Goal: Task Accomplishment & Management: Use online tool/utility

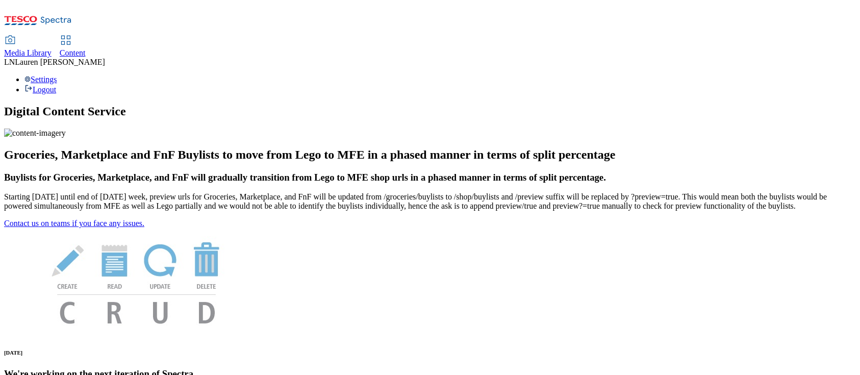
click at [52, 48] on span "Media Library" at bounding box center [27, 52] width 47 height 9
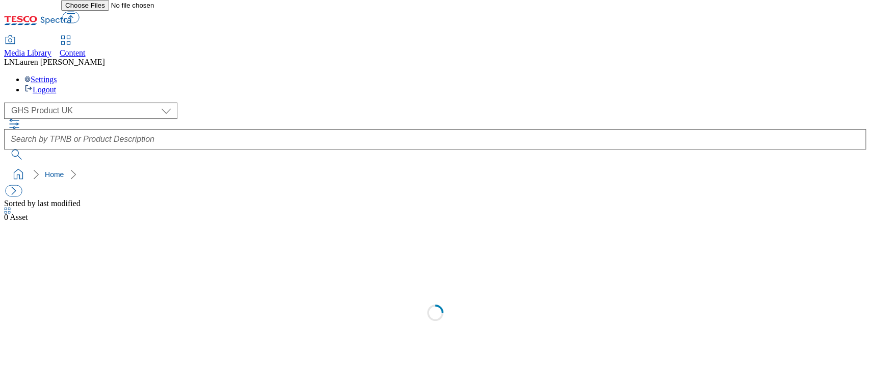
select select "flare-ghs"
click at [86, 48] on span "Content" at bounding box center [73, 52] width 26 height 9
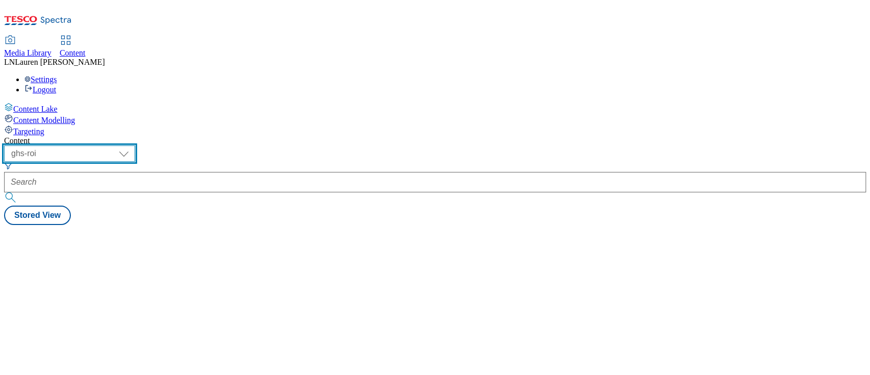
click at [135, 145] on select "ghs-roi ghs-[GEOGRAPHIC_DATA]" at bounding box center [69, 153] width 131 height 16
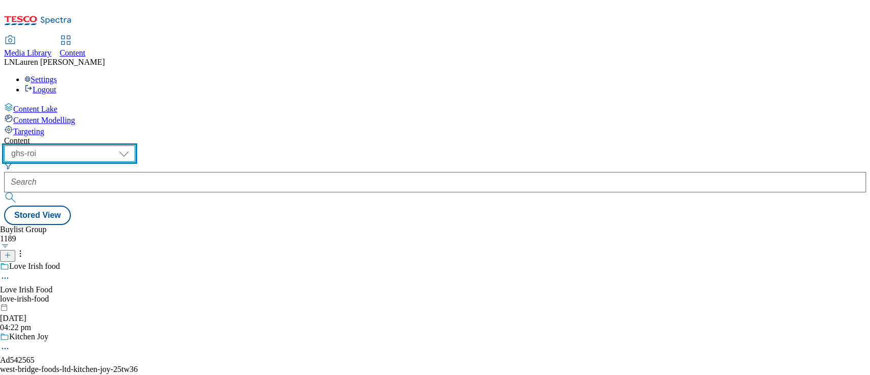
select select "ghs-[GEOGRAPHIC_DATA]"
click at [133, 145] on select "ghs-roi ghs-[GEOGRAPHIC_DATA]" at bounding box center [69, 153] width 131 height 16
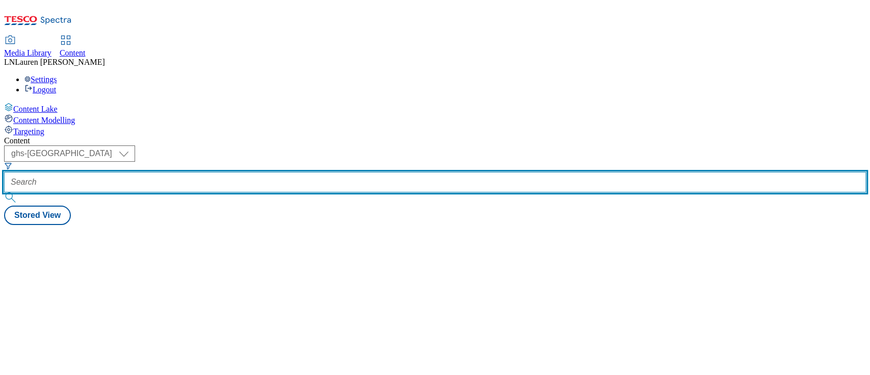
click at [225, 172] on input "text" at bounding box center [435, 182] width 862 height 20
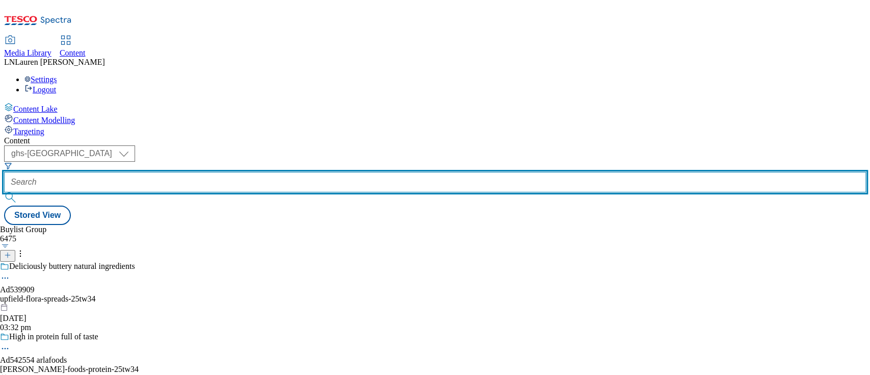
paste input "541974"
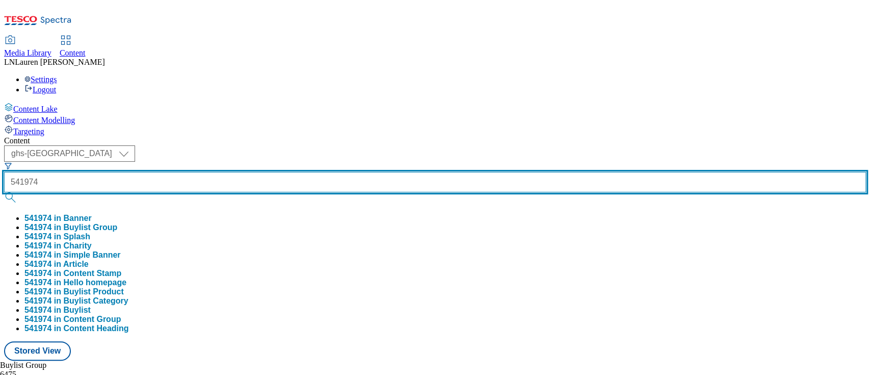
type input "541974"
click at [4, 192] on button "submit" at bounding box center [11, 197] width 14 height 10
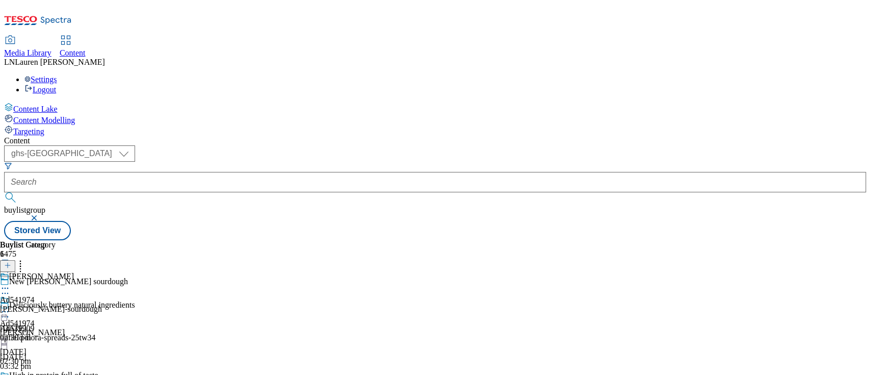
click at [102, 280] on div "[PERSON_NAME]-sourdough" at bounding box center [51, 308] width 102 height 9
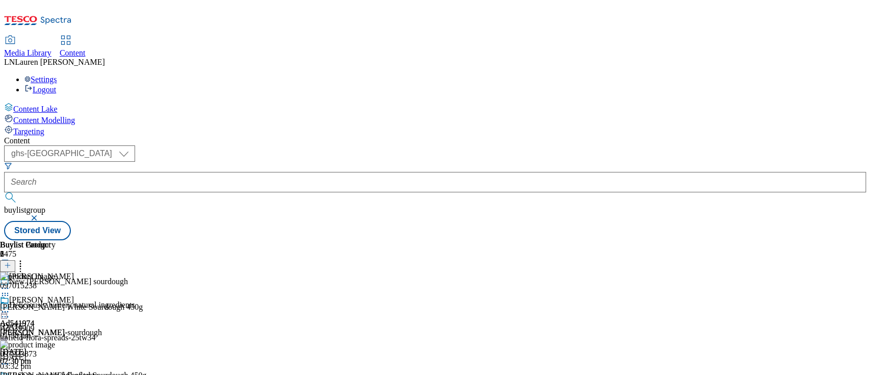
scroll to position [0, 35]
click at [10, 280] on icon at bounding box center [5, 311] width 10 height 10
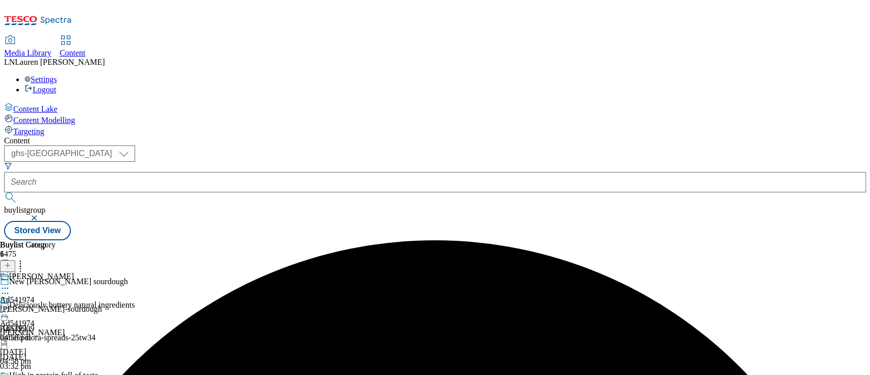
click at [10, 280] on icon at bounding box center [5, 311] width 10 height 10
click at [60, 280] on button "Preview" at bounding box center [39, 380] width 39 height 12
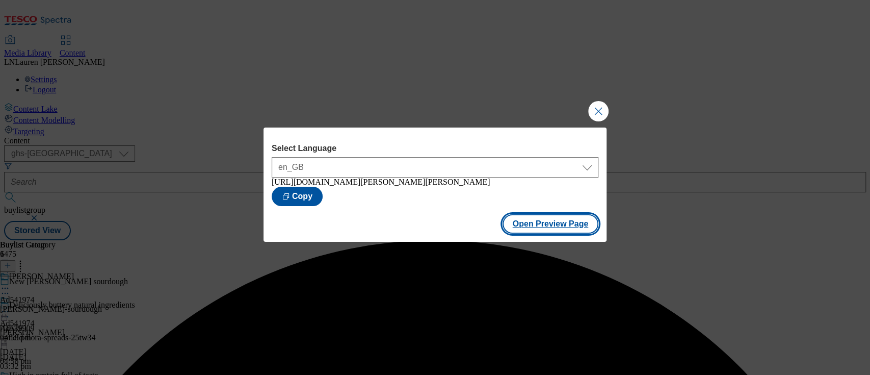
click at [533, 221] on button "Open Preview Page" at bounding box center [551, 223] width 96 height 19
click at [598, 112] on button "Close Modal" at bounding box center [598, 111] width 20 height 20
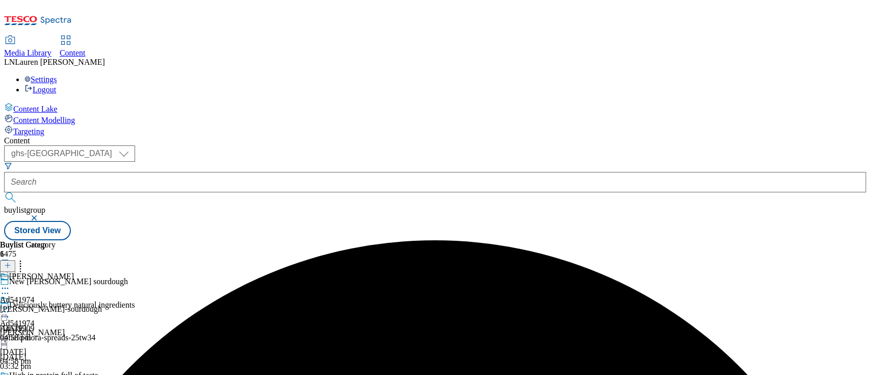
click at [10, 280] on icon at bounding box center [5, 311] width 10 height 10
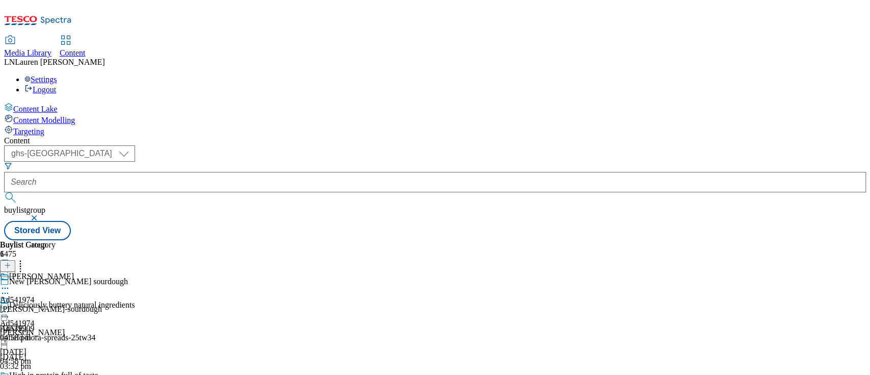
click at [6, 280] on circle at bounding box center [6, 312] width 2 height 2
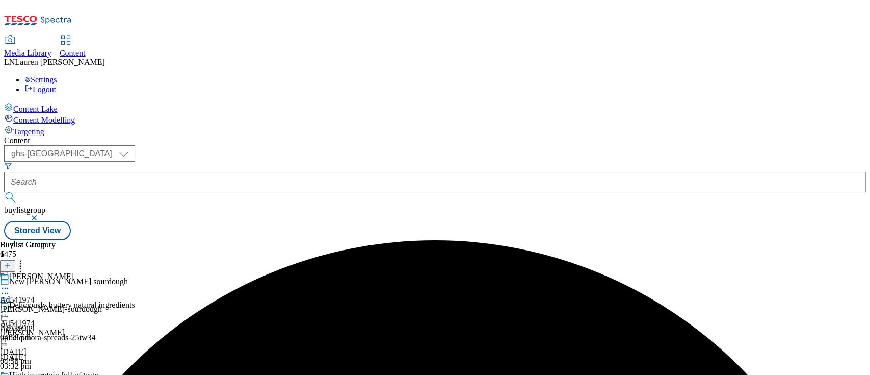
click at [102, 272] on div "[PERSON_NAME]" at bounding box center [51, 283] width 102 height 23
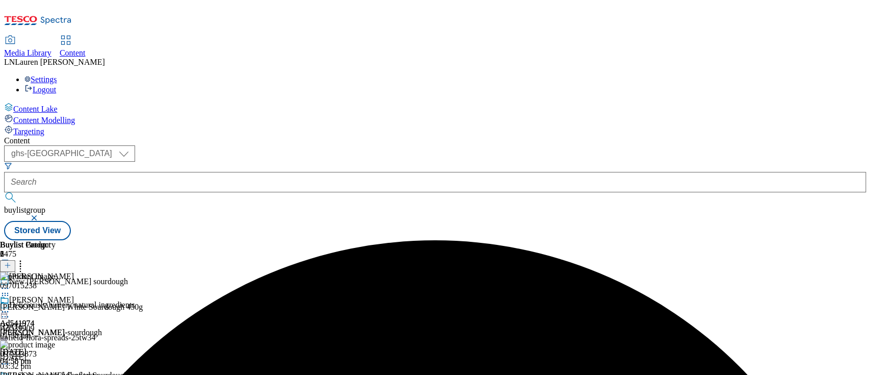
click at [102, 280] on div "[PERSON_NAME]-sourdough" at bounding box center [51, 332] width 102 height 9
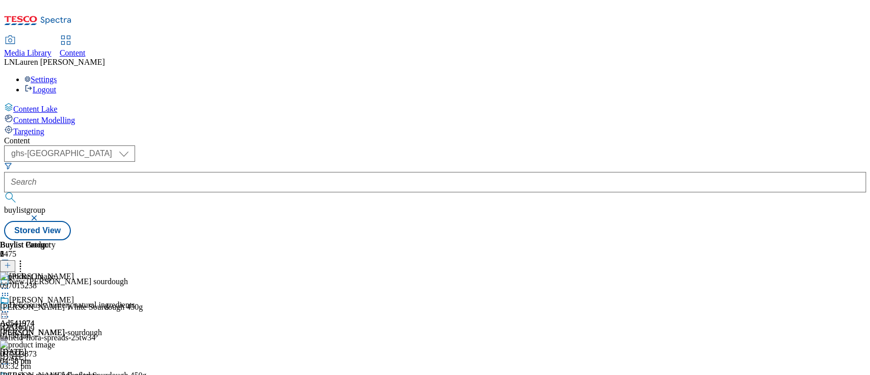
click at [532, 36] on div "Media Library Content LN [PERSON_NAME] Settings Logout" at bounding box center [435, 65] width 862 height 58
